Goal: Information Seeking & Learning: Understand process/instructions

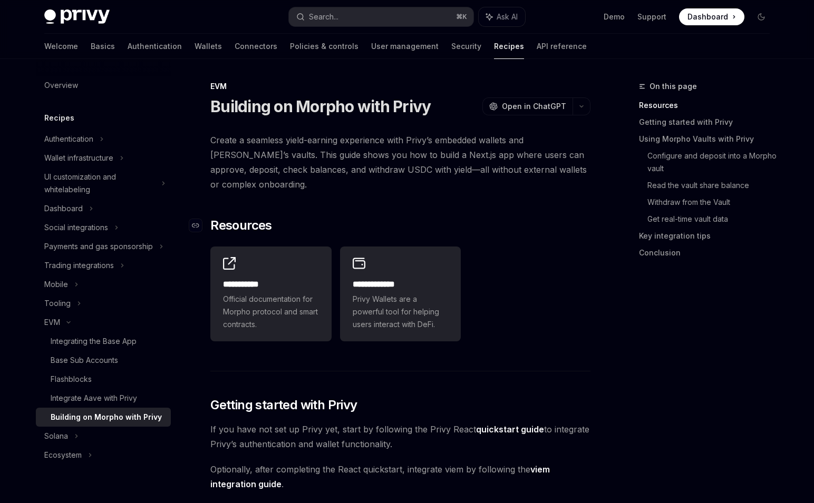
click at [229, 226] on span "Resources" at bounding box center [241, 225] width 62 height 17
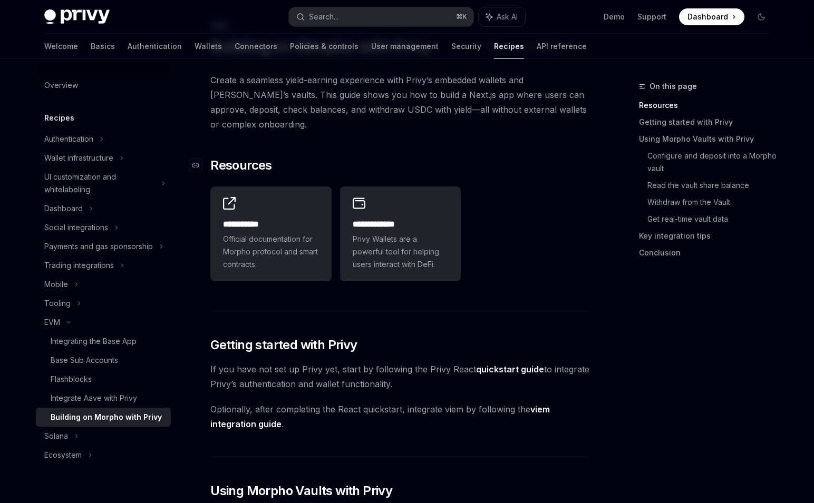
click at [235, 161] on span "Resources" at bounding box center [241, 165] width 62 height 17
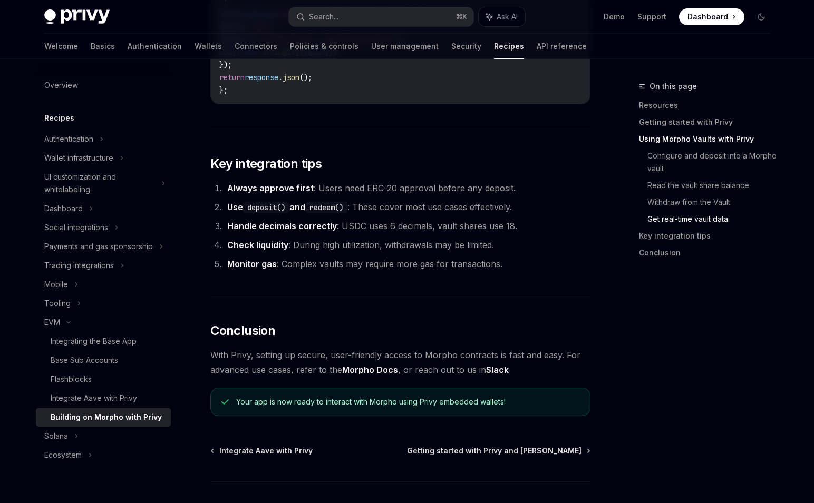
scroll to position [2578, 0]
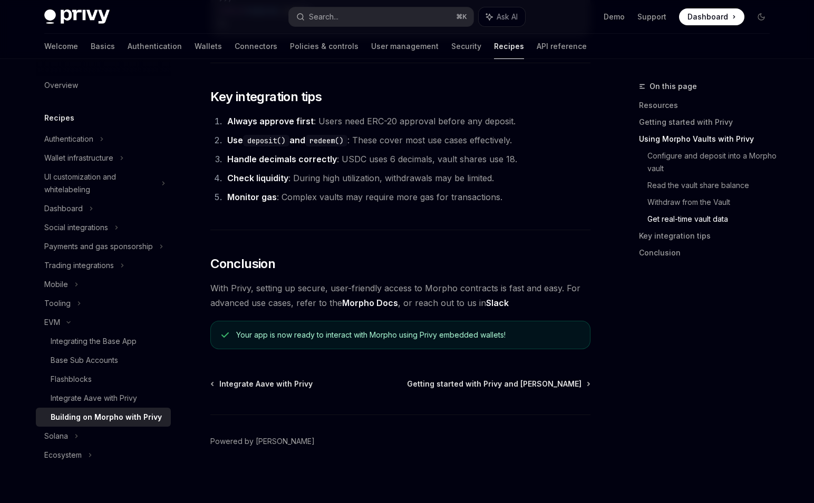
click at [286, 173] on strong "Check liquidity" at bounding box center [257, 178] width 61 height 11
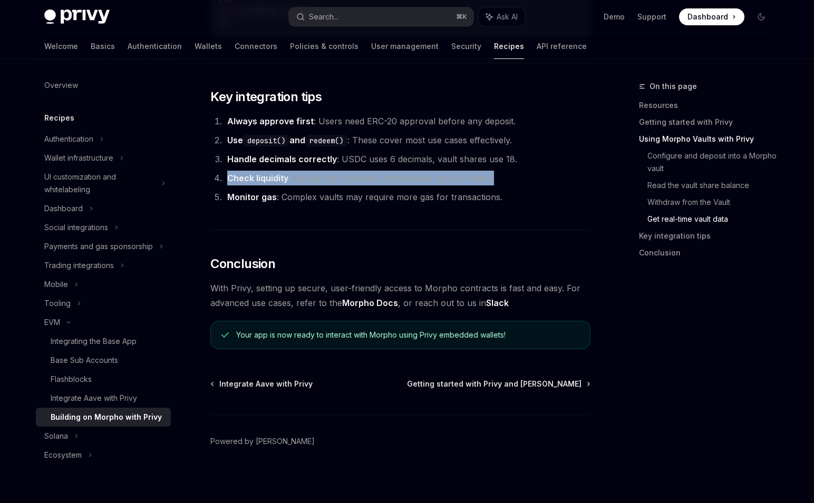
click at [286, 173] on strong "Check liquidity" at bounding box center [257, 178] width 61 height 11
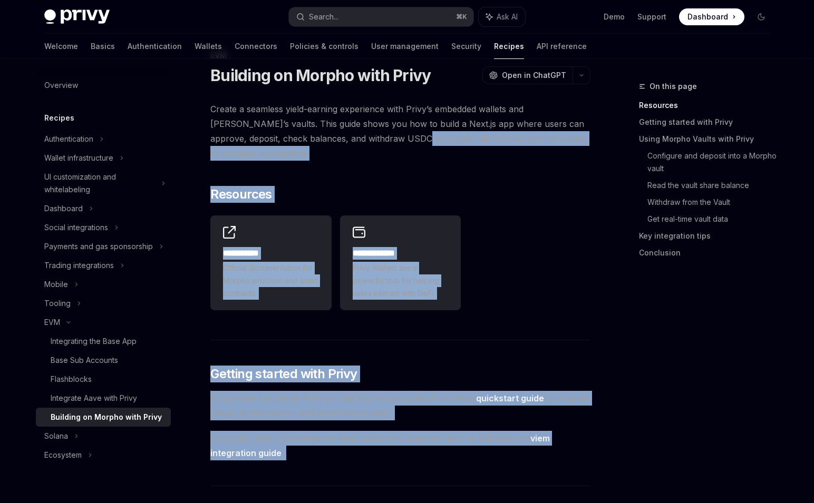
scroll to position [0, 0]
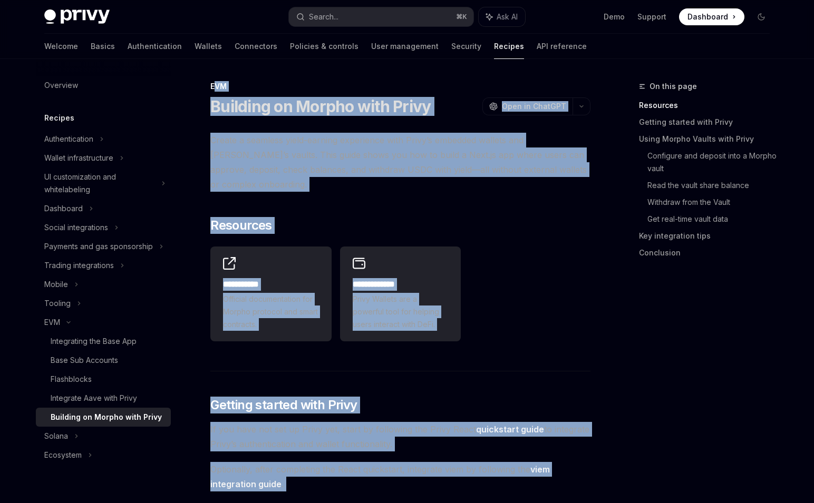
drag, startPoint x: 515, startPoint y: 305, endPoint x: 215, endPoint y: 87, distance: 371.0
copy div "**********"
click at [281, 184] on span "Create a seamless yield-earning experience with Privy’s embedded wallets and [P…" at bounding box center [400, 162] width 380 height 59
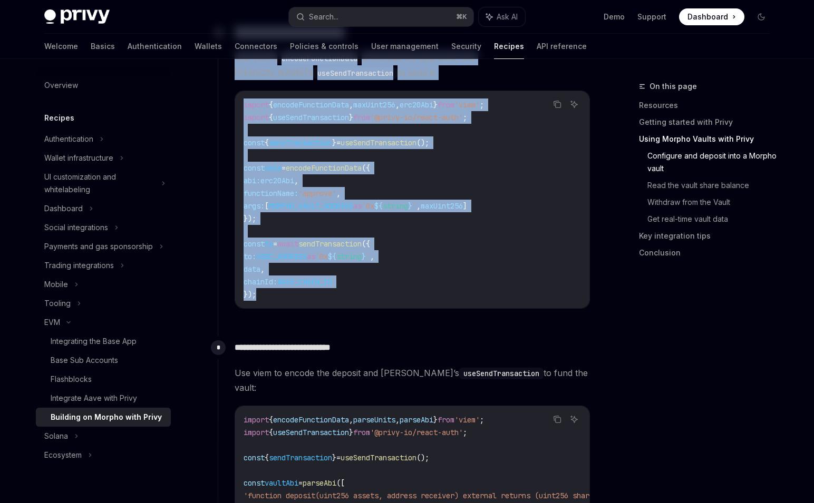
drag, startPoint x: 214, startPoint y: 76, endPoint x: 372, endPoint y: 321, distance: 290.5
click at [368, 301] on code "import { encodeFunctionData , maxUint256 , erc20Abi } from 'viem' ; import { us…" at bounding box center [412, 200] width 337 height 202
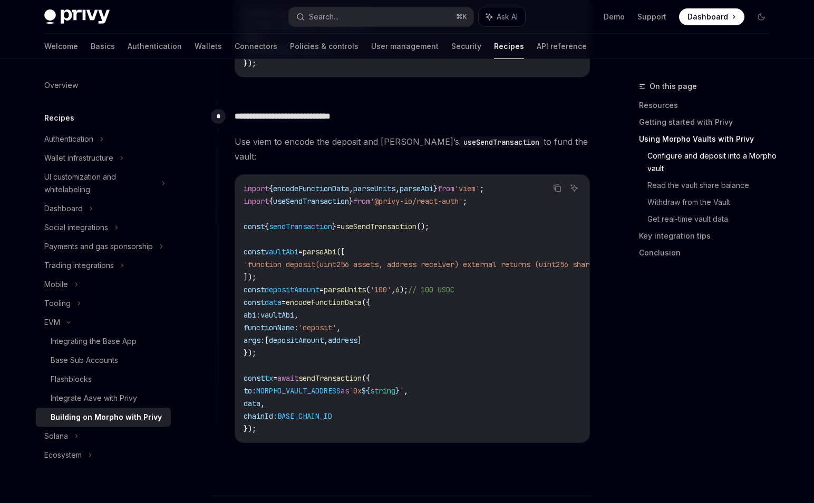
scroll to position [1031, 0]
click at [321, 297] on span "encodeFunctionData" at bounding box center [324, 301] width 76 height 9
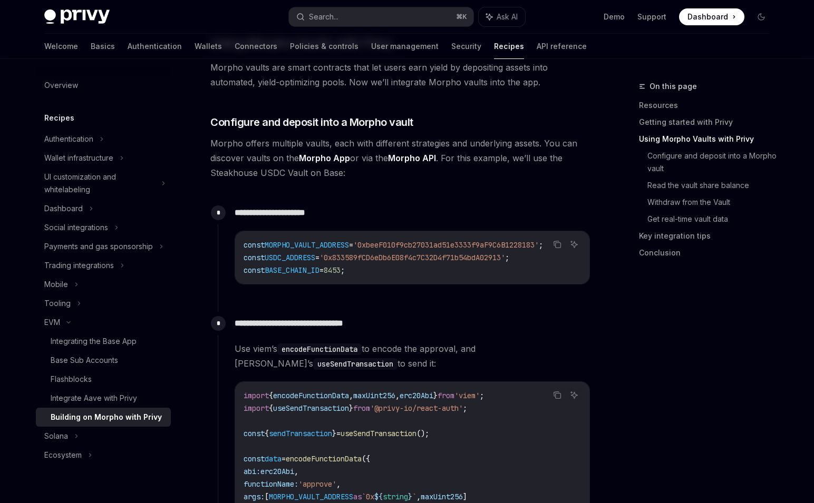
scroll to position [454, 0]
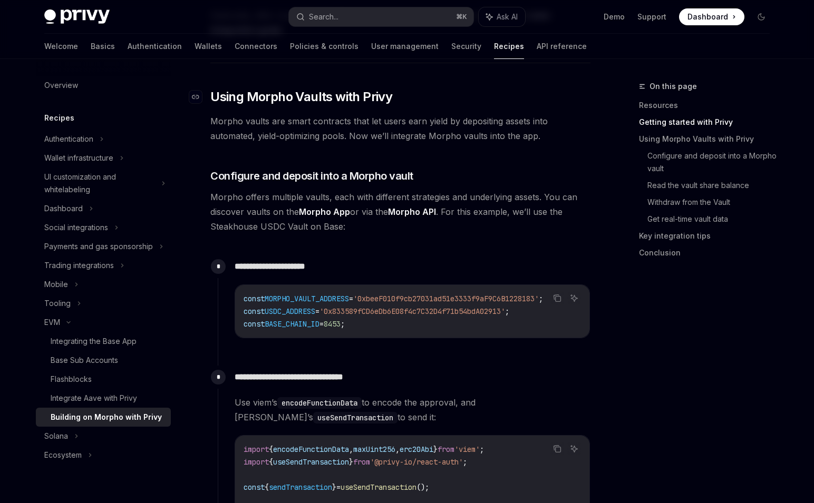
click at [256, 101] on span "Using Morpho Vaults with Privy" at bounding box center [301, 97] width 182 height 17
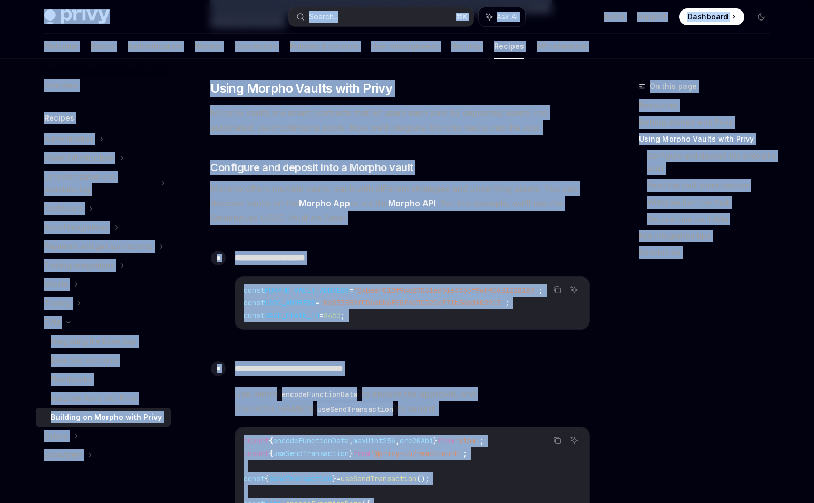
click at [404, 273] on div "**********" at bounding box center [404, 297] width 373 height 100
